Goal: Information Seeking & Learning: Learn about a topic

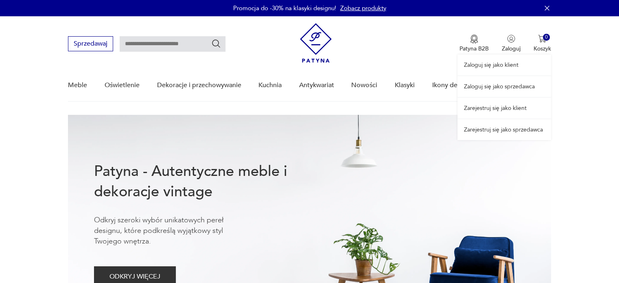
click at [505, 86] on link "Zaloguj się jako sprzedawca" at bounding box center [504, 86] width 94 height 21
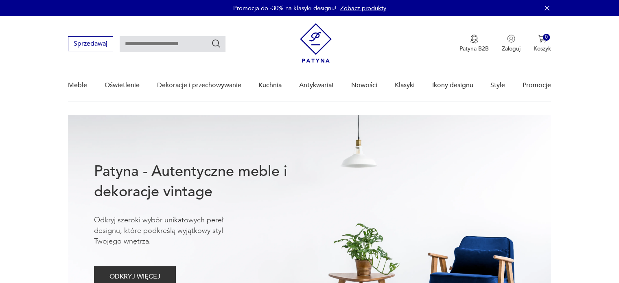
click at [144, 44] on input "text" at bounding box center [173, 43] width 106 height 15
type input "**********"
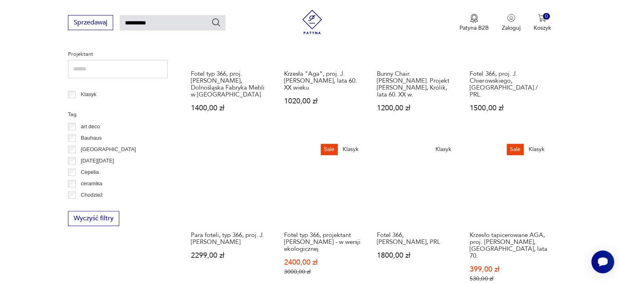
scroll to position [395, 0]
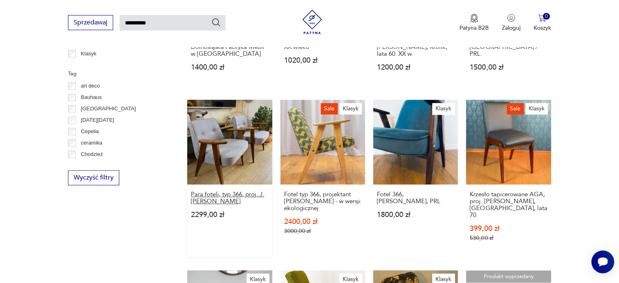
click at [234, 195] on h3 "Para foteli, typ 366, proj. J. Chierowski" at bounding box center [229, 198] width 77 height 14
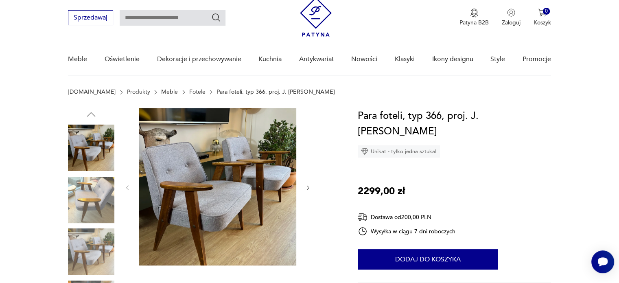
scroll to position [81, 0]
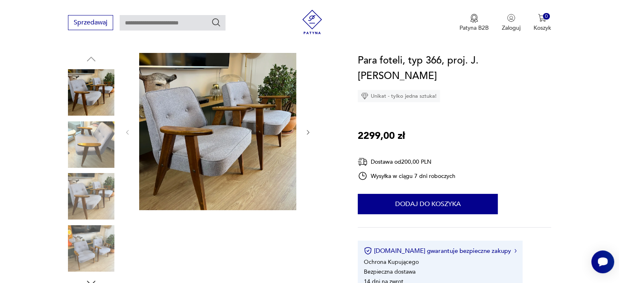
click at [308, 132] on icon "button" at bounding box center [308, 132] width 7 height 7
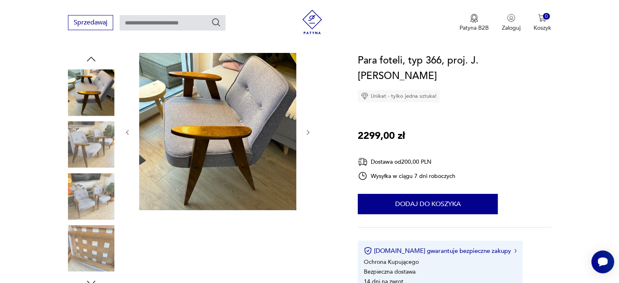
click at [308, 132] on icon "button" at bounding box center [308, 132] width 7 height 7
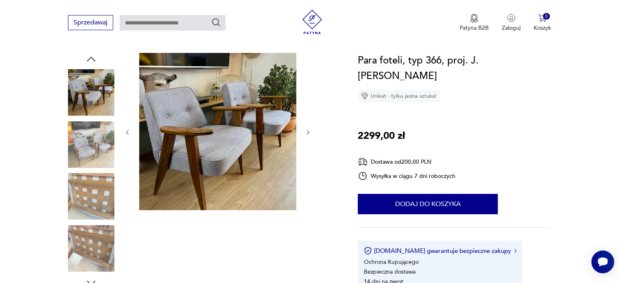
click at [308, 132] on icon "button" at bounding box center [308, 132] width 7 height 7
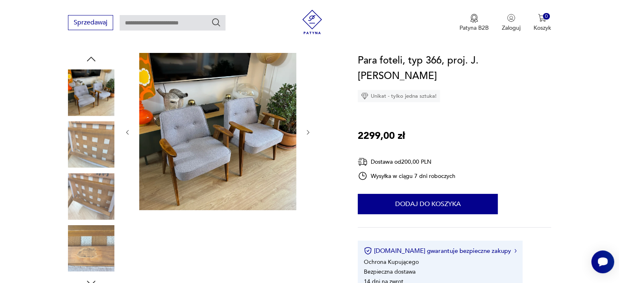
click at [308, 132] on icon "button" at bounding box center [308, 132] width 7 height 7
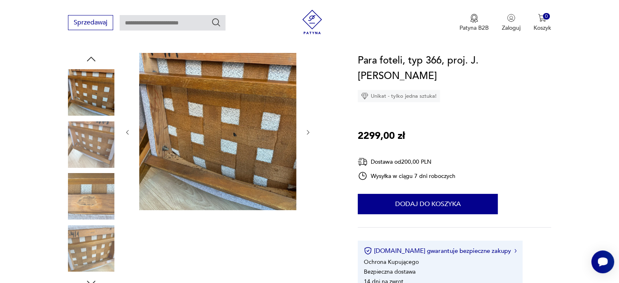
click at [308, 132] on icon "button" at bounding box center [308, 132] width 7 height 7
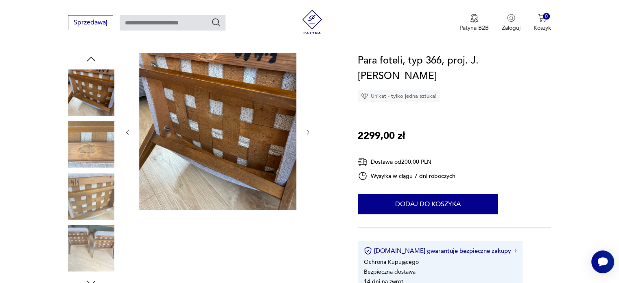
click at [308, 132] on icon "button" at bounding box center [308, 132] width 7 height 7
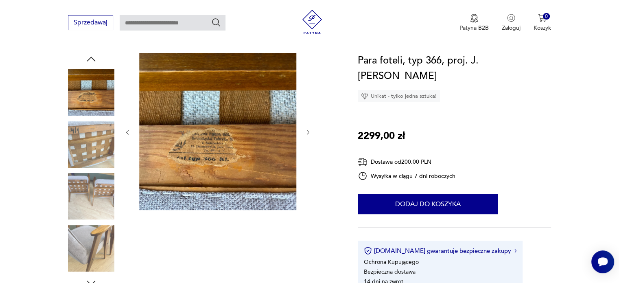
click at [308, 132] on icon "button" at bounding box center [308, 132] width 7 height 7
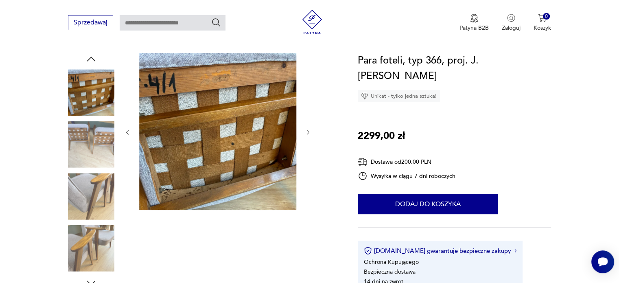
click at [308, 132] on icon "button" at bounding box center [308, 132] width 7 height 7
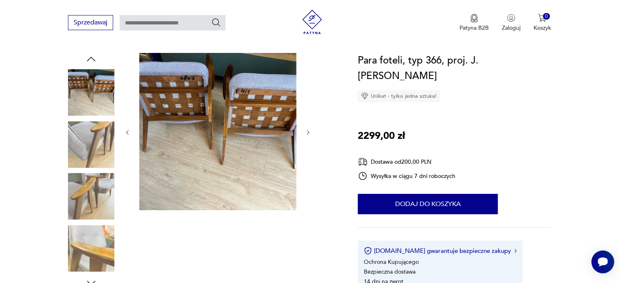
click at [308, 132] on icon "button" at bounding box center [308, 132] width 7 height 7
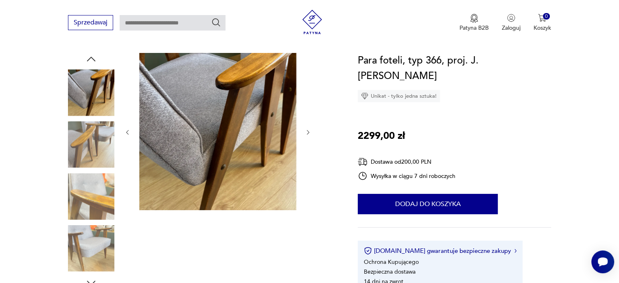
type input "**********"
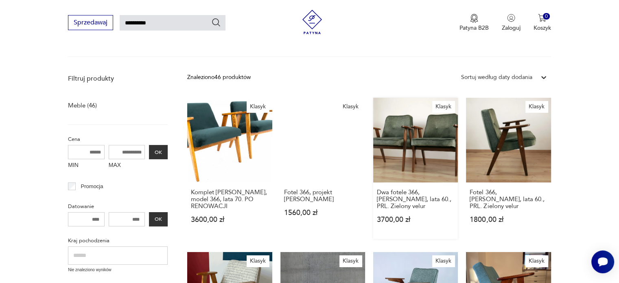
scroll to position [122, 0]
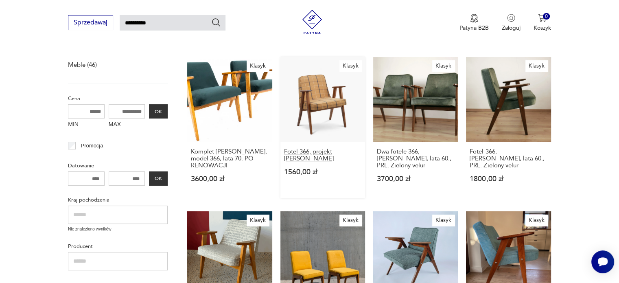
click at [328, 152] on h3 "Fotel 366, projekt Józef Chierowski" at bounding box center [322, 155] width 77 height 14
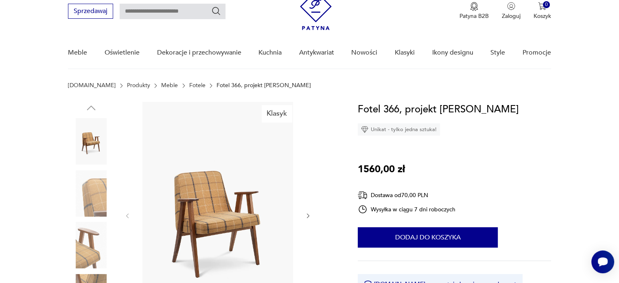
scroll to position [81, 0]
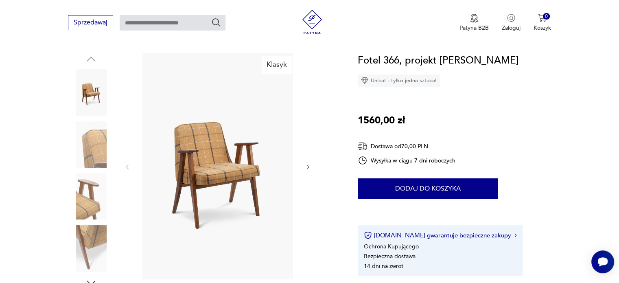
click at [308, 168] on icon "button" at bounding box center [308, 166] width 2 height 5
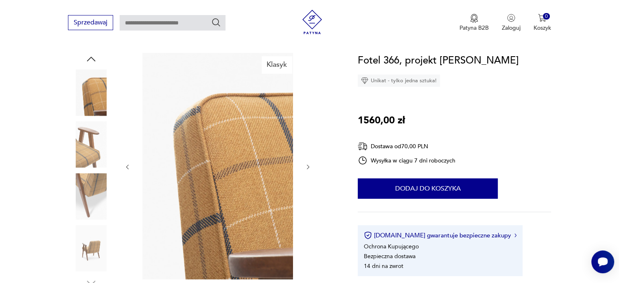
click at [308, 168] on icon "button" at bounding box center [308, 166] width 2 height 5
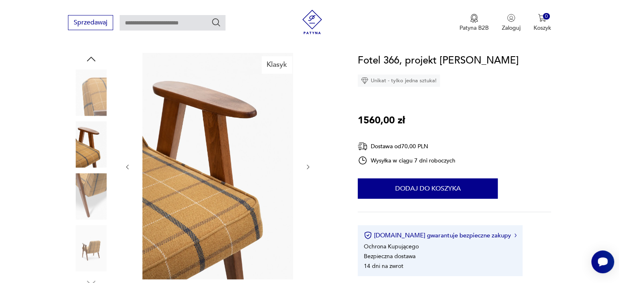
click at [308, 168] on icon "button" at bounding box center [308, 166] width 2 height 5
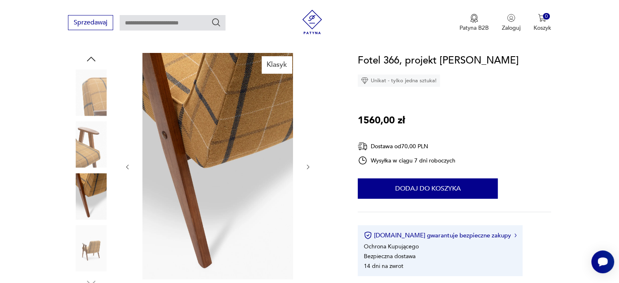
click at [308, 168] on icon "button" at bounding box center [308, 166] width 2 height 5
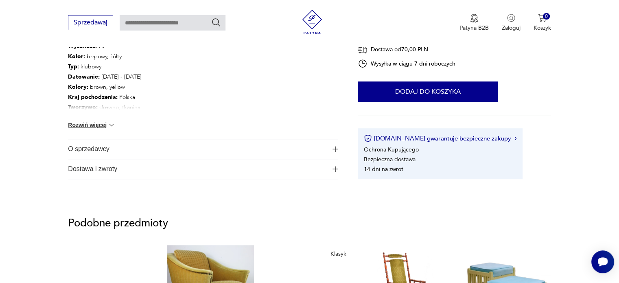
scroll to position [488, 0]
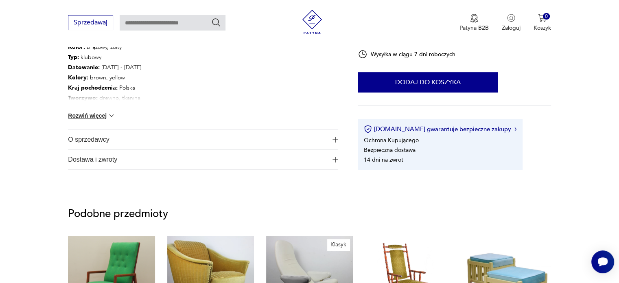
click at [96, 139] on span "O sprzedawcy" at bounding box center [197, 140] width 259 height 20
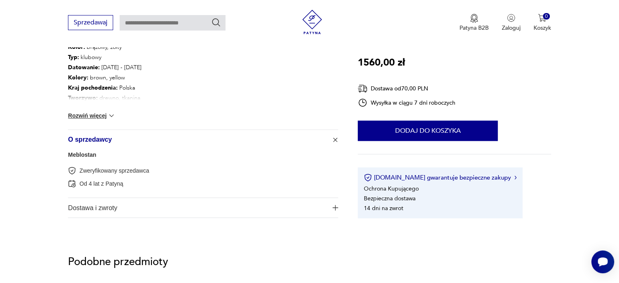
click at [81, 154] on link "Meblostan" at bounding box center [82, 154] width 28 height 7
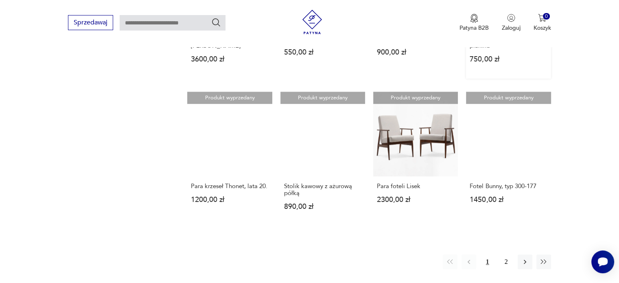
scroll to position [697, 0]
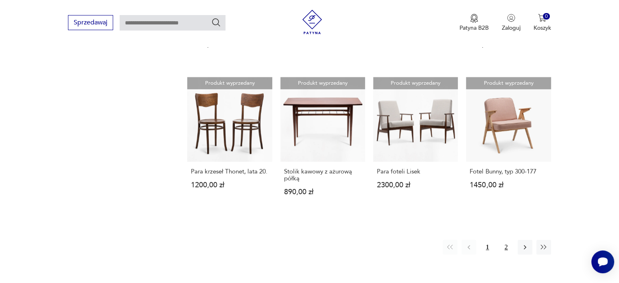
click at [507, 244] on button "2" at bounding box center [506, 247] width 15 height 15
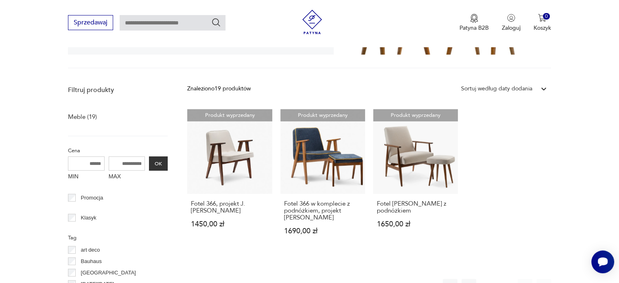
scroll to position [330, 0]
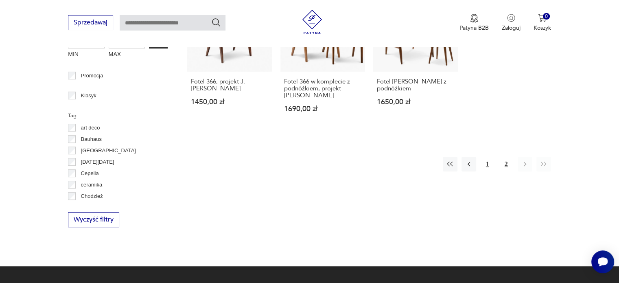
click at [490, 165] on button "1" at bounding box center [487, 164] width 15 height 15
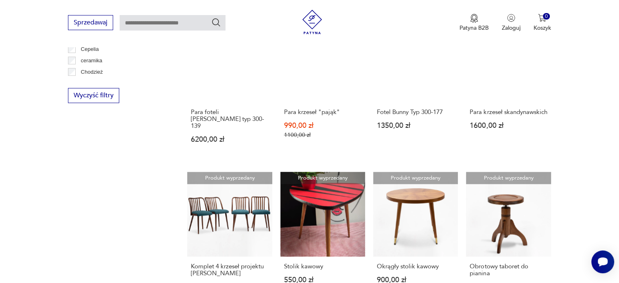
scroll to position [534, 0]
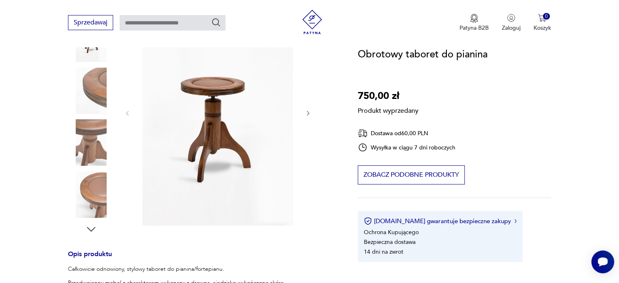
scroll to position [122, 0]
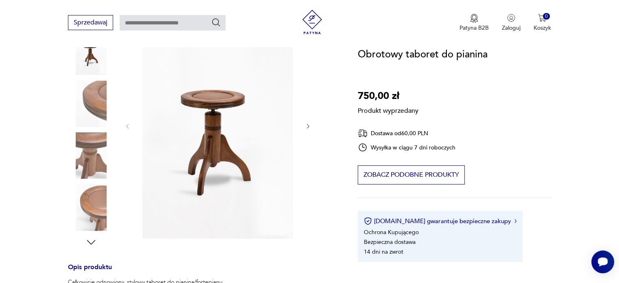
click at [88, 148] on div "Produkt wyprzedany Opis produktu Całkowicie odnowiony, stylowy taboret do piani…" at bounding box center [203, 266] width 270 height 508
click at [89, 99] on div "Produkt wyprzedany Opis produktu Całkowicie odnowiony, stylowy taboret do piani…" at bounding box center [203, 266] width 270 height 508
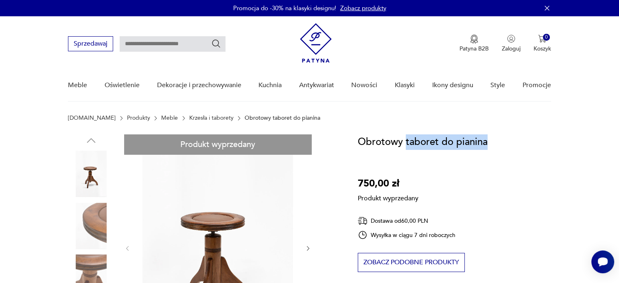
drag, startPoint x: 489, startPoint y: 144, endPoint x: 405, endPoint y: 142, distance: 83.5
click at [405, 142] on div "Obrotowy taboret do pianina 750,00 zł Produkt wyprzedany Dostawa od 60,00 PLN W…" at bounding box center [454, 241] width 193 height 215
copy h1 "taboret do pianina"
click at [178, 43] on input "text" at bounding box center [173, 43] width 106 height 15
paste input "**********"
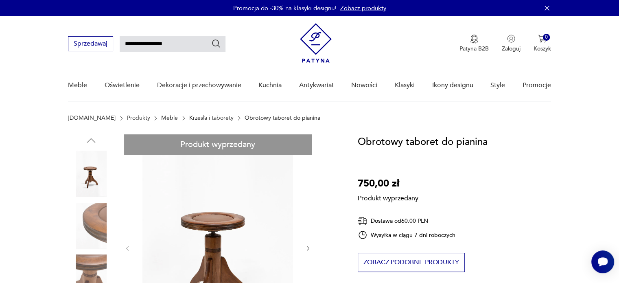
type input "**********"
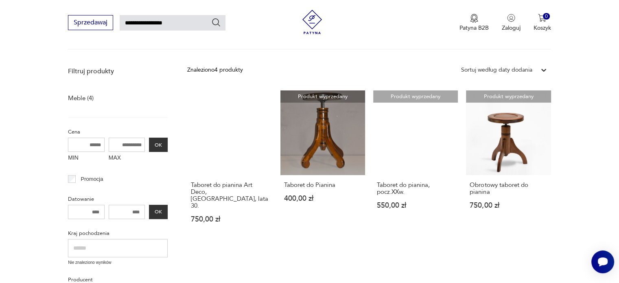
scroll to position [74, 0]
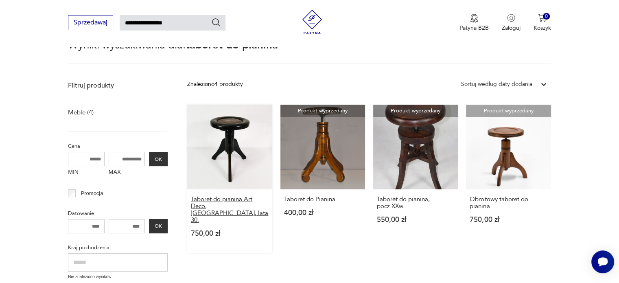
click at [225, 201] on h3 "Taboret do pianina Art Deco, [GEOGRAPHIC_DATA], lata 30." at bounding box center [229, 210] width 77 height 28
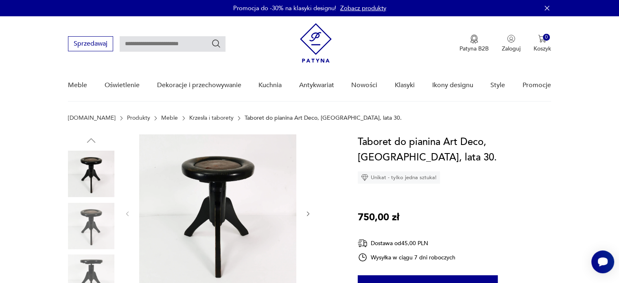
click at [222, 193] on img at bounding box center [217, 212] width 157 height 157
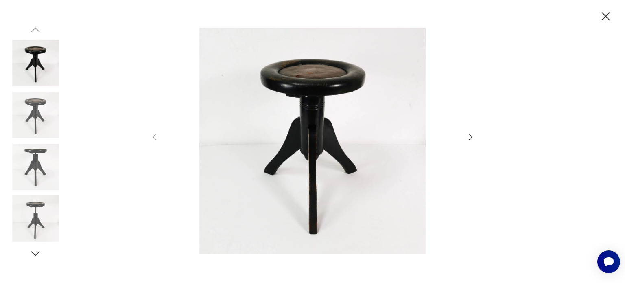
click at [469, 136] on icon "button" at bounding box center [471, 137] width 10 height 10
click at [470, 136] on icon "button" at bounding box center [471, 137] width 10 height 10
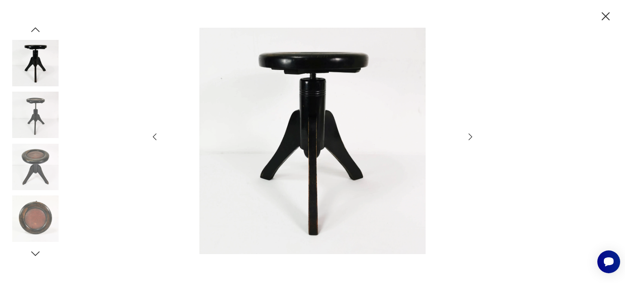
click at [470, 136] on icon "button" at bounding box center [471, 137] width 10 height 10
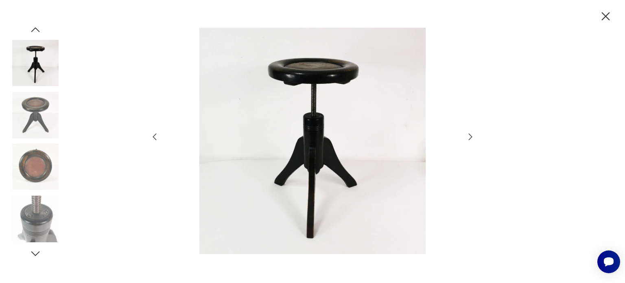
click at [470, 136] on icon "button" at bounding box center [471, 137] width 10 height 10
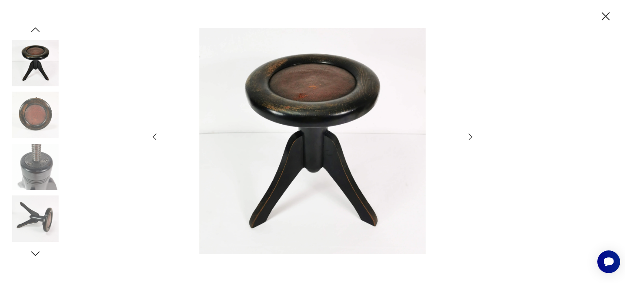
click at [470, 136] on icon "button" at bounding box center [471, 137] width 10 height 10
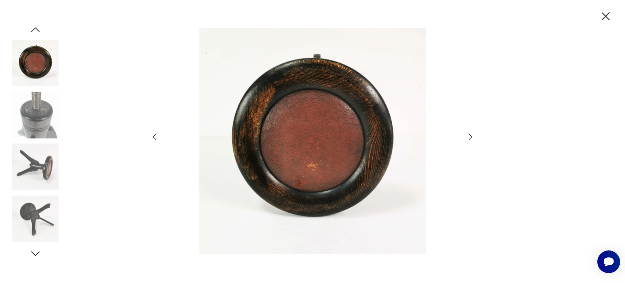
click at [470, 137] on icon "button" at bounding box center [471, 137] width 10 height 10
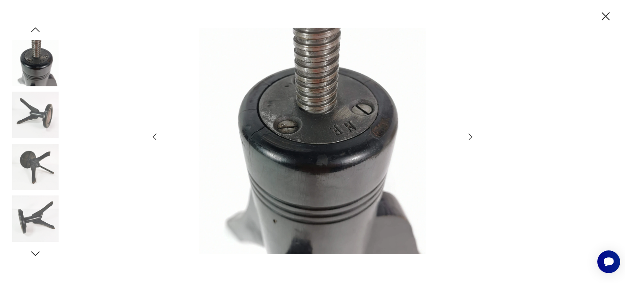
click at [155, 138] on icon "button" at bounding box center [155, 137] width 10 height 10
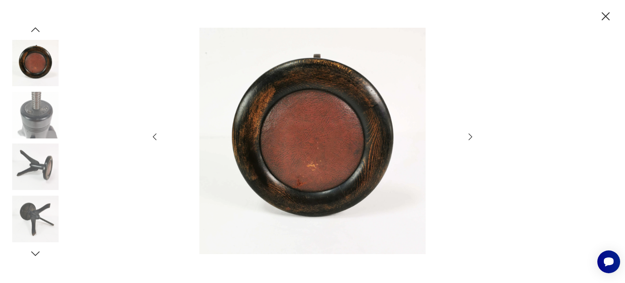
click at [469, 140] on icon "button" at bounding box center [471, 136] width 4 height 7
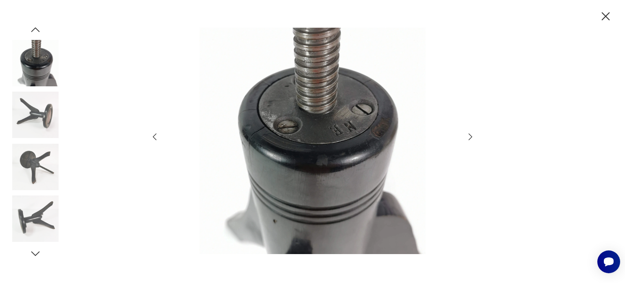
click at [469, 140] on icon "button" at bounding box center [471, 136] width 4 height 7
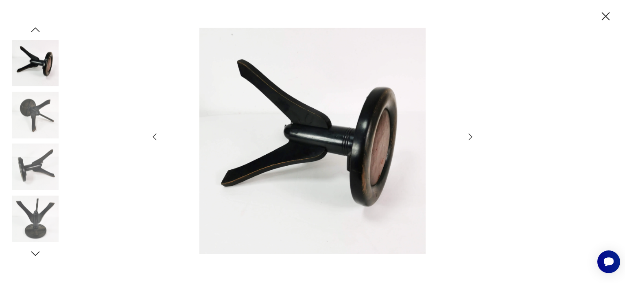
click at [469, 140] on icon "button" at bounding box center [471, 136] width 4 height 7
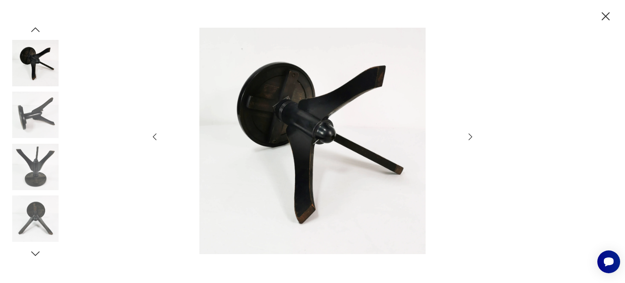
click at [469, 140] on icon "button" at bounding box center [471, 136] width 4 height 7
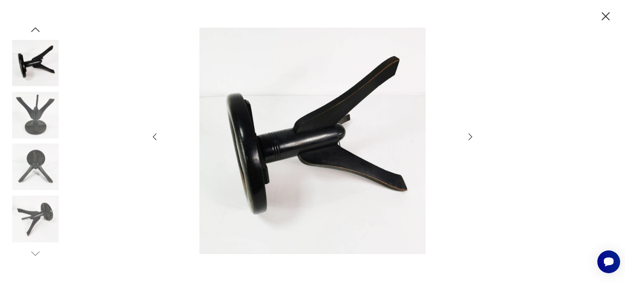
click at [469, 140] on icon "button" at bounding box center [471, 136] width 4 height 7
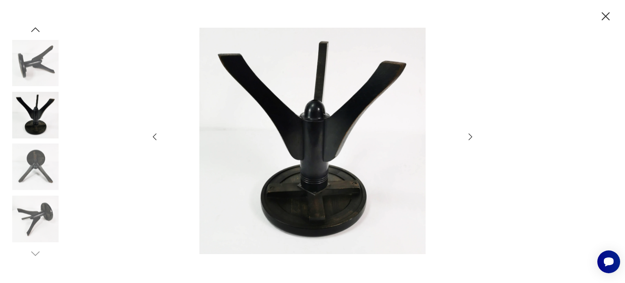
click at [469, 140] on icon "button" at bounding box center [471, 136] width 4 height 7
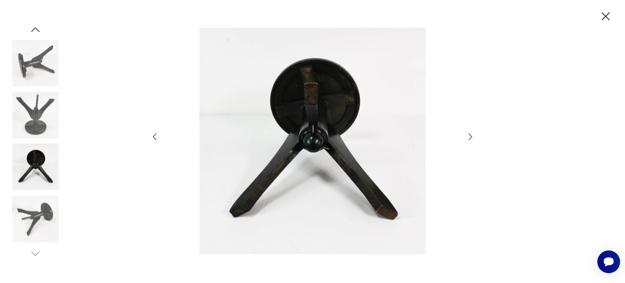
click at [469, 140] on icon "button" at bounding box center [471, 136] width 4 height 7
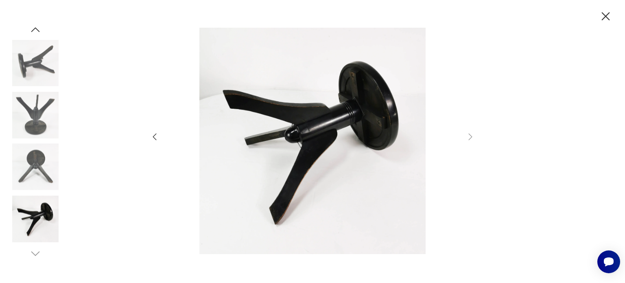
click at [605, 17] on icon "button" at bounding box center [606, 16] width 14 height 14
